Goal: Task Accomplishment & Management: Use online tool/utility

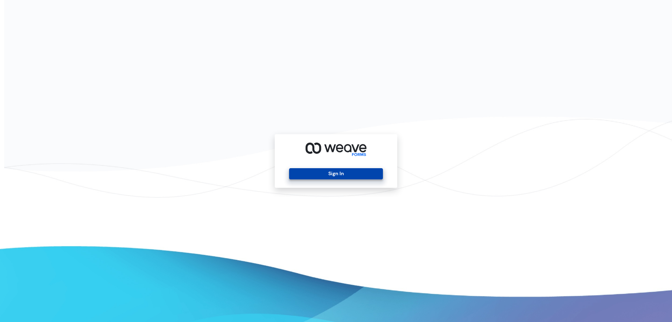
click at [330, 173] on button "Sign In" at bounding box center [335, 173] width 93 height 11
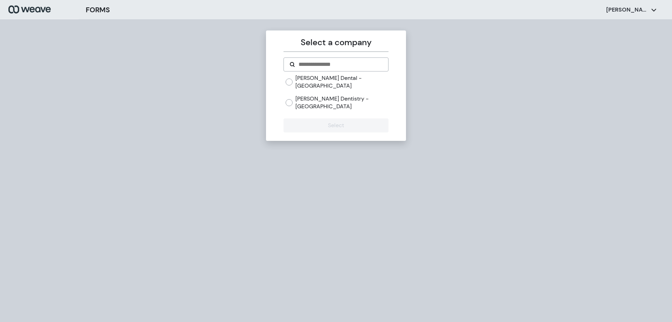
click at [307, 95] on label "[PERSON_NAME] Dentistry - [GEOGRAPHIC_DATA]" at bounding box center [341, 102] width 93 height 15
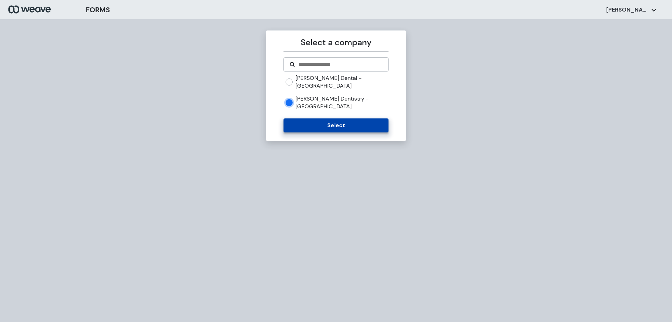
click at [309, 118] on button "Select" at bounding box center [335, 125] width 105 height 14
